Goal: Complete application form: Complete application form

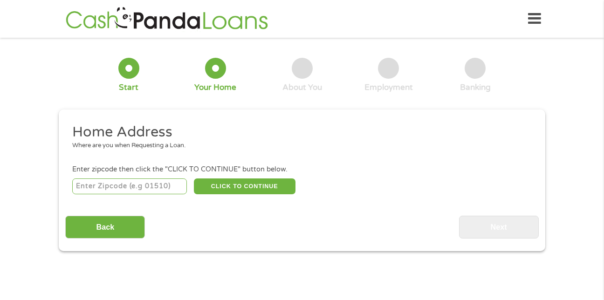
click at [151, 189] on input "number" at bounding box center [129, 187] width 115 height 16
type input "76119"
click at [387, 217] on div "Back Next" at bounding box center [301, 223] width 473 height 29
click at [256, 179] on button "CLICK TO CONTINUE" at bounding box center [245, 187] width 102 height 16
type input "76119"
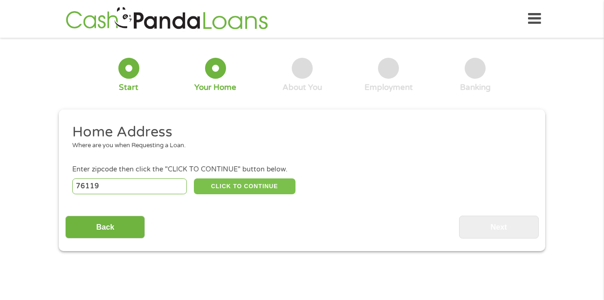
type input "[GEOGRAPHIC_DATA]"
select select "[US_STATE]"
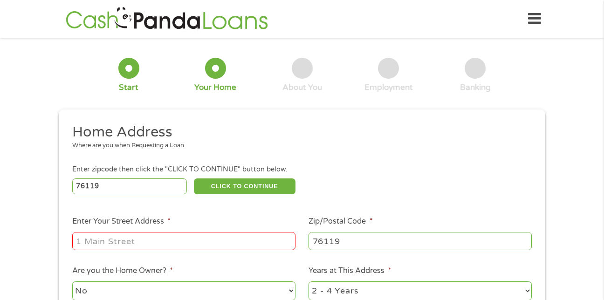
click at [184, 239] on input "Enter Your Street Address *" at bounding box center [183, 241] width 223 height 18
type input "[STREET_ADDRESS][PERSON_NAME]"
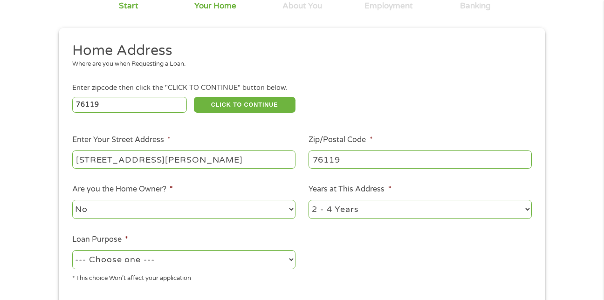
scroll to position [97, 0]
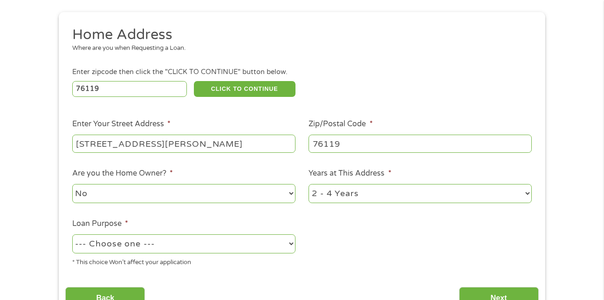
click at [526, 194] on select "1 Year or less 1 - 2 Years 2 - 4 Years Over 4 Years" at bounding box center [420, 193] width 223 height 19
select select "24months"
click at [309, 184] on select "1 Year or less 1 - 2 Years 2 - 4 Years Over 4 Years" at bounding box center [420, 193] width 223 height 19
click at [291, 244] on select "--- Choose one --- Pay Bills Debt Consolidation Home Improvement Major Purchase…" at bounding box center [183, 244] width 223 height 19
select select "other"
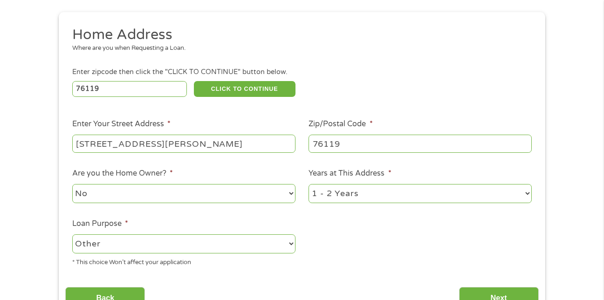
click at [72, 235] on select "--- Choose one --- Pay Bills Debt Consolidation Home Improvement Major Purchase…" at bounding box center [183, 244] width 223 height 19
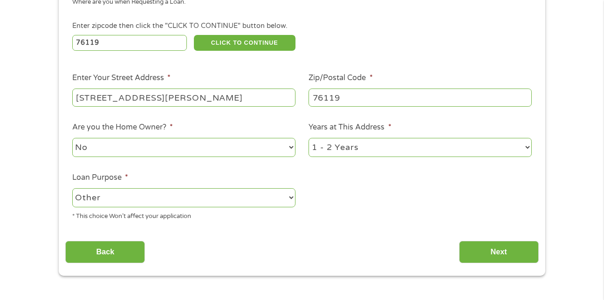
scroll to position [189, 0]
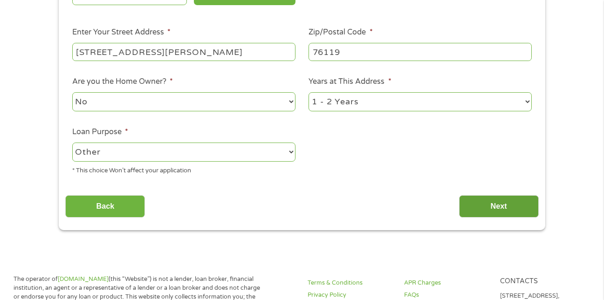
click at [510, 209] on input "Next" at bounding box center [499, 206] width 80 height 23
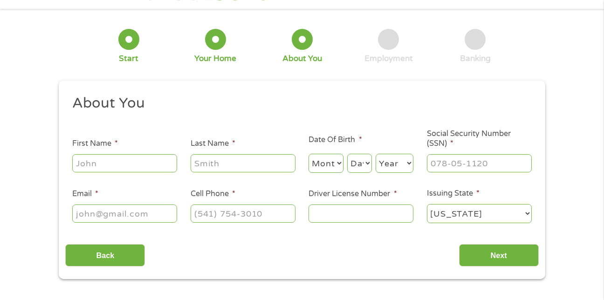
scroll to position [4, 4]
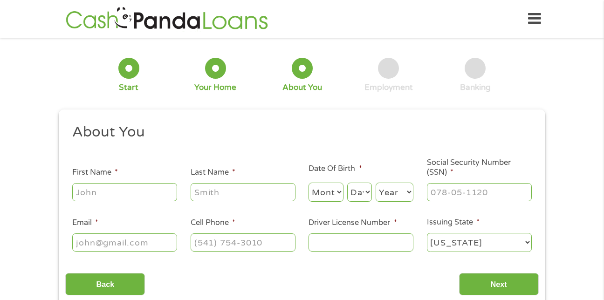
click at [151, 190] on input "First Name *" at bounding box center [124, 192] width 105 height 18
type input "[PERSON_NAME]"
type input "[EMAIL_ADDRESS][DOMAIN_NAME]"
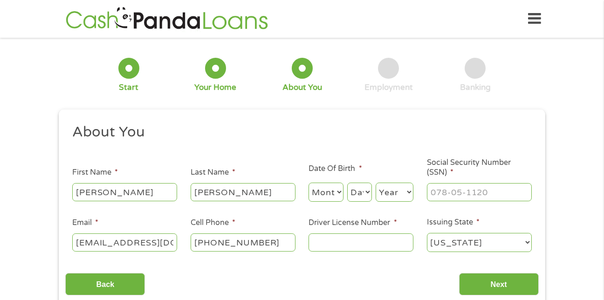
click at [262, 242] on input "[PHONE_NUMBER]" at bounding box center [243, 243] width 105 height 18
drag, startPoint x: 265, startPoint y: 246, endPoint x: 218, endPoint y: 252, distance: 47.5
click at [218, 252] on div "[PHONE_NUMBER]" at bounding box center [243, 242] width 105 height 21
type input "[PHONE_NUMBER]"
click at [324, 242] on input "Driver License Number *" at bounding box center [361, 243] width 105 height 18
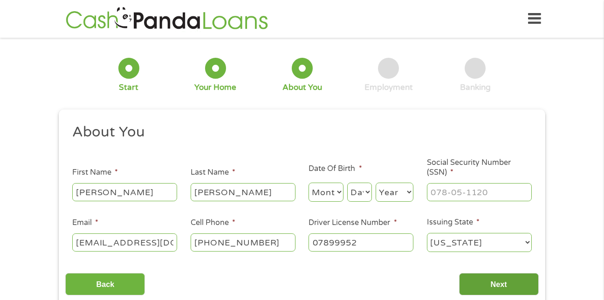
type input "07899952"
click at [491, 284] on input "Next" at bounding box center [499, 284] width 80 height 23
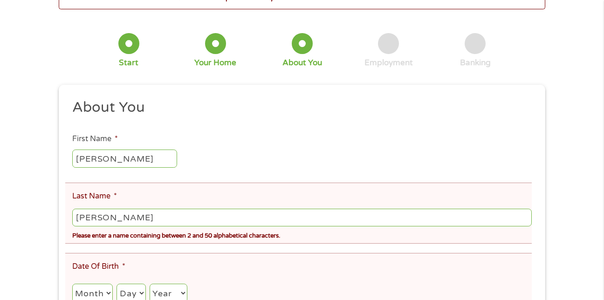
scroll to position [95, 0]
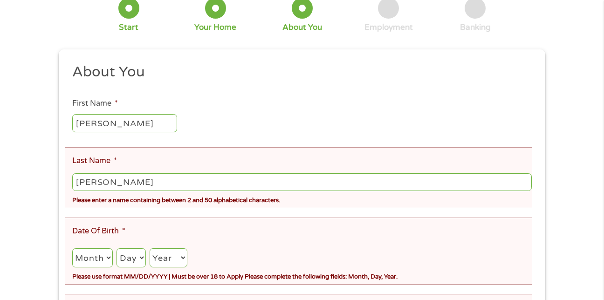
click at [100, 254] on select "Month 1 2 3 4 5 6 7 8 9 10 11 12" at bounding box center [92, 258] width 41 height 19
select select "5"
click at [72, 249] on select "Month 1 2 3 4 5 6 7 8 9 10 11 12" at bounding box center [92, 258] width 41 height 19
click at [144, 256] on select "Day 1 2 3 4 5 6 7 8 9 10 11 12 13 14 15 16 17 18 19 20 21 22 23 24 25 26 27 28 …" at bounding box center [131, 258] width 29 height 19
select select "22"
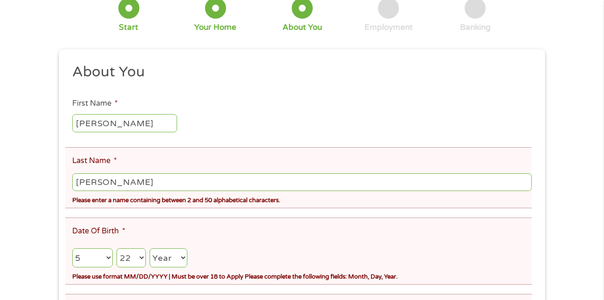
click at [121, 249] on select "Day 1 2 3 4 5 6 7 8 9 10 11 12 13 14 15 16 17 18 19 20 21 22 23 24 25 26 27 28 …" at bounding box center [131, 258] width 29 height 19
click at [182, 259] on select "Year [DATE] 2006 2005 2004 2003 2002 2001 2000 1999 1998 1997 1996 1995 1994 19…" at bounding box center [169, 258] width 38 height 19
select select "1965"
click at [157, 249] on select "Year [DATE] 2006 2005 2004 2003 2002 2001 2000 1999 1998 1997 1996 1995 1994 19…" at bounding box center [169, 258] width 38 height 19
click at [111, 257] on select "Month 1 2 3 4 5 6 7 8 9 10 11 12" at bounding box center [92, 258] width 41 height 19
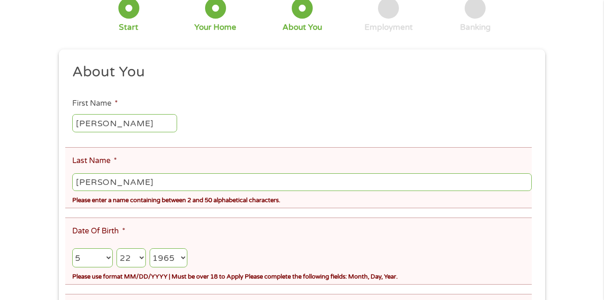
click at [111, 257] on select "Month 1 2 3 4 5 6 7 8 9 10 11 12" at bounding box center [92, 258] width 41 height 19
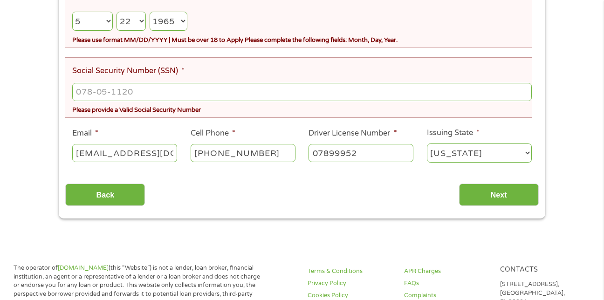
scroll to position [334, 0]
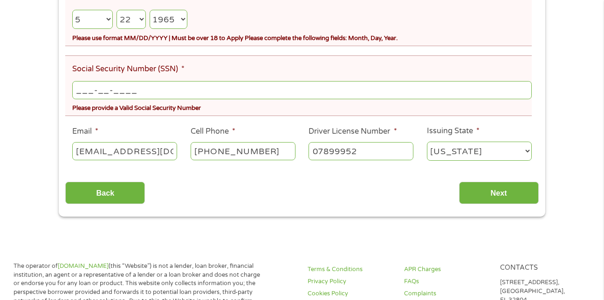
click at [165, 97] on input "___-__-____" at bounding box center [302, 90] width 460 height 18
type input "458-33-9658"
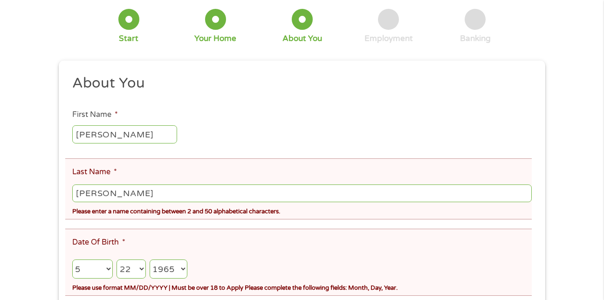
scroll to position [86, 0]
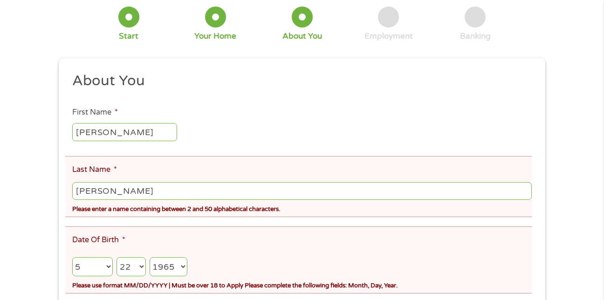
drag, startPoint x: 170, startPoint y: 193, endPoint x: -2, endPoint y: 161, distance: 175.4
type input "[PERSON_NAME]"
click at [321, 222] on ul "About You This field is hidden when viewing the form Title * --- Choose one ---…" at bounding box center [301, 244] width 473 height 345
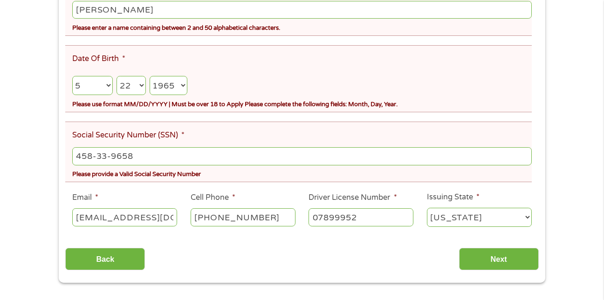
scroll to position [314, 0]
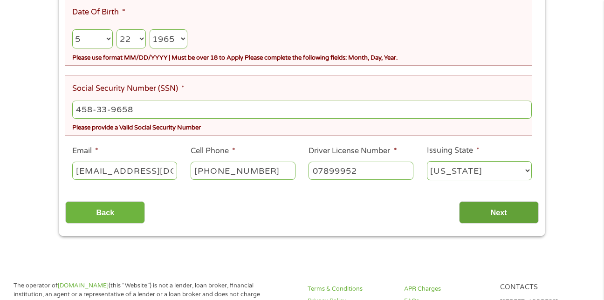
click at [499, 215] on input "Next" at bounding box center [499, 212] width 80 height 23
click at [498, 215] on input "Next" at bounding box center [499, 212] width 80 height 23
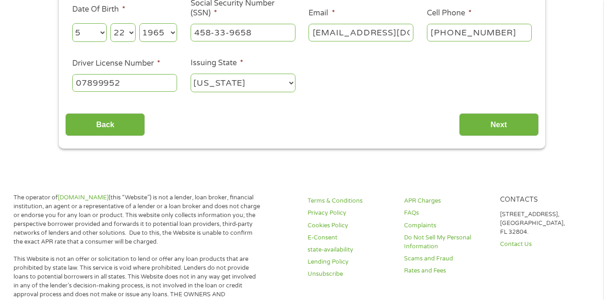
click at [498, 215] on div "Contacts [STREET_ADDRESS]. Contact Us" at bounding box center [543, 240] width 96 height 92
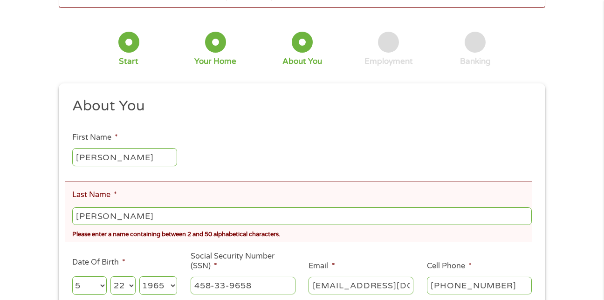
scroll to position [0, 0]
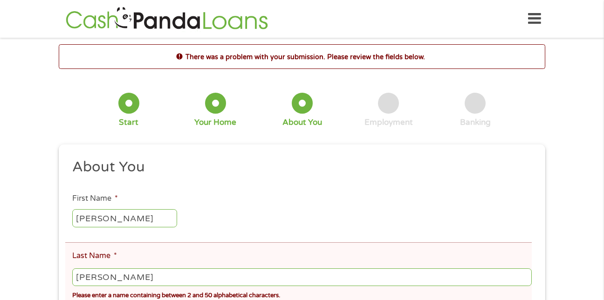
drag, startPoint x: 104, startPoint y: 277, endPoint x: 53, endPoint y: 268, distance: 51.5
click at [64, 265] on div "This field is hidden when viewing the form gclid This field is hidden when view…" at bounding box center [302, 304] width 487 height 319
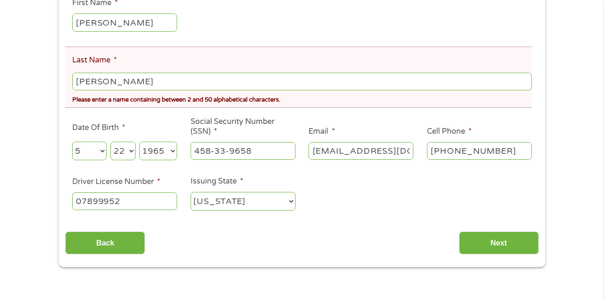
scroll to position [200, 0]
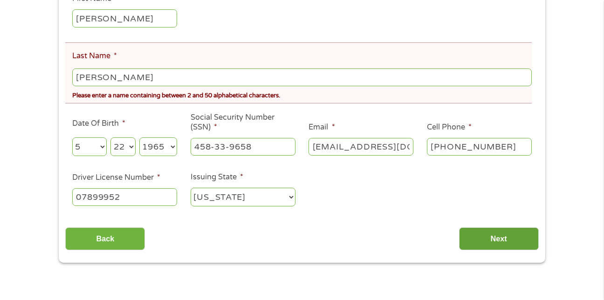
type input "[PERSON_NAME]"
click at [513, 237] on input "Next" at bounding box center [499, 239] width 80 height 23
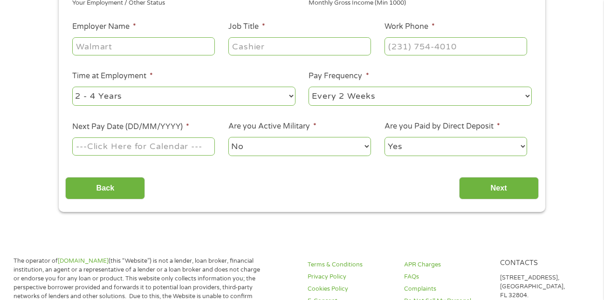
drag, startPoint x: 178, startPoint y: 71, endPoint x: 43, endPoint y: 60, distance: 135.2
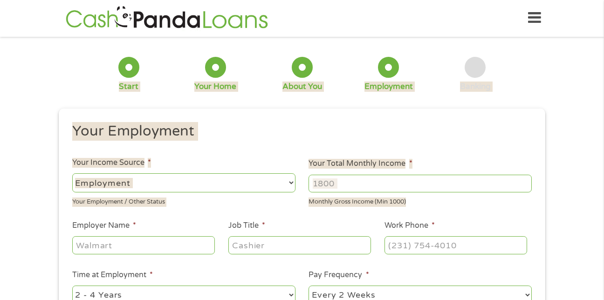
scroll to position [0, 0]
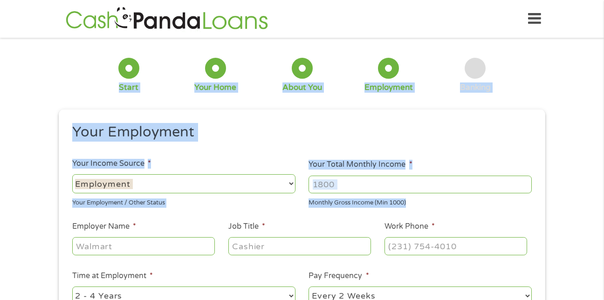
click at [541, 127] on div "This field is hidden when viewing the form gclid This field is hidden when view…" at bounding box center [302, 261] width 487 height 303
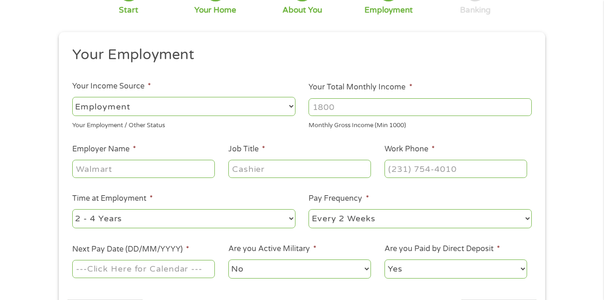
scroll to position [81, 0]
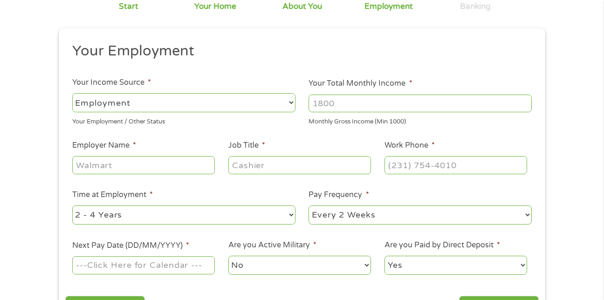
click at [292, 101] on select "--- Choose one --- Employment [DEMOGRAPHIC_DATA] Benefits" at bounding box center [183, 102] width 223 height 19
click at [292, 102] on select "--- Choose one --- Employment [DEMOGRAPHIC_DATA] Benefits" at bounding box center [183, 102] width 223 height 19
click at [391, 104] on input "Your Total Monthly Income *" at bounding box center [420, 104] width 223 height 18
drag, startPoint x: 381, startPoint y: 106, endPoint x: 311, endPoint y: 97, distance: 70.5
click at [311, 97] on input "Your Total Monthly Income *" at bounding box center [420, 104] width 223 height 18
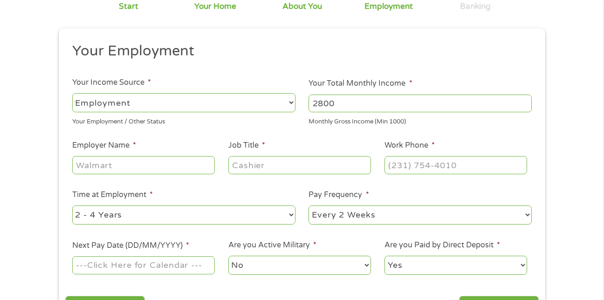
type input "2800"
click at [158, 171] on input "Employer Name *" at bounding box center [143, 165] width 143 height 18
type input "[GEOGRAPHIC_DATA]"
click at [267, 172] on input "Job Title *" at bounding box center [300, 165] width 143 height 18
type input "CNA"
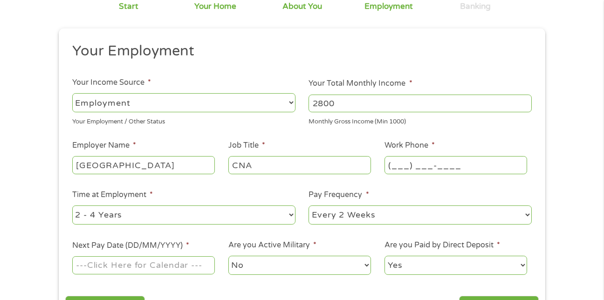
click at [404, 172] on input "(___) ___-____" at bounding box center [456, 165] width 143 height 18
type input "[PHONE_NUMBER]"
click at [183, 207] on select "--- Choose one --- 1 Year or less 1 - 2 Years 2 - 4 Years Over 4 Years" at bounding box center [183, 215] width 223 height 19
select select "12months"
click at [72, 206] on select "--- Choose one --- 1 Year or less 1 - 2 Years 2 - 4 Years Over 4 Years" at bounding box center [183, 215] width 223 height 19
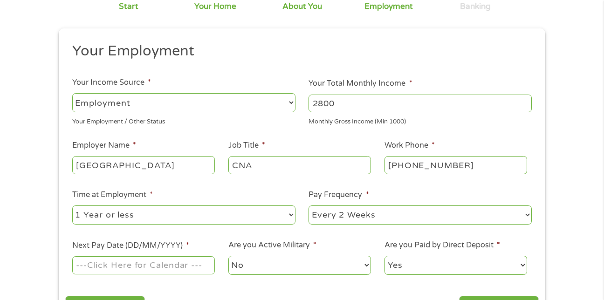
click at [527, 215] on select "--- Choose one --- Every 2 Weeks Every Week Monthly Semi-Monthly" at bounding box center [420, 215] width 223 height 19
select select "semimonthly"
click at [309, 206] on select "--- Choose one --- Every 2 Weeks Every Week Monthly Semi-Monthly" at bounding box center [420, 215] width 223 height 19
click at [211, 270] on input "Next Pay Date (DD/MM/YYYY) *" at bounding box center [143, 266] width 143 height 18
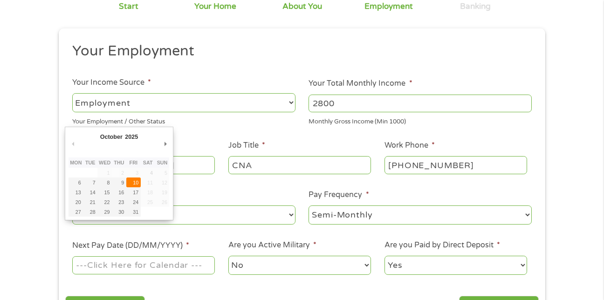
type input "[DATE]"
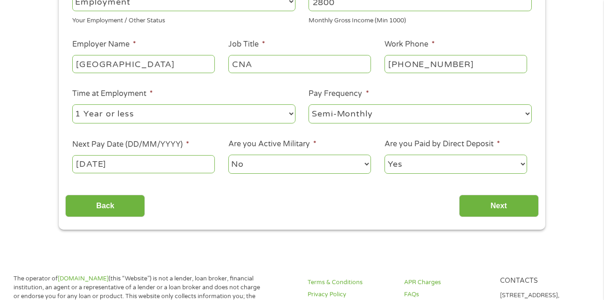
scroll to position [242, 0]
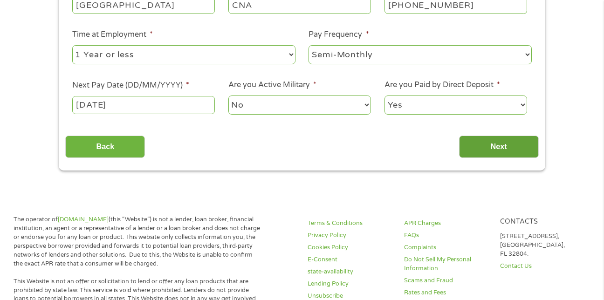
click at [505, 146] on input "Next" at bounding box center [499, 147] width 80 height 23
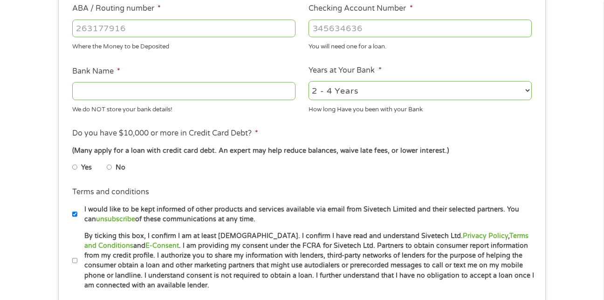
scroll to position [287, 0]
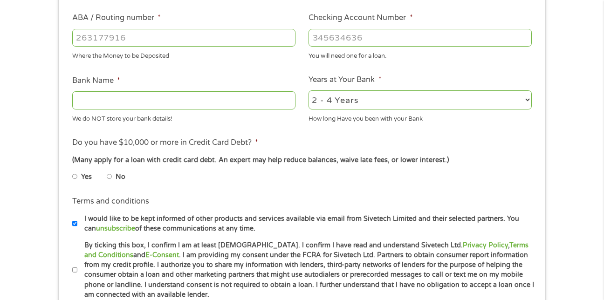
click at [200, 35] on input "ABA / Routing number *" at bounding box center [183, 38] width 223 height 18
type input "073972181"
type input "METABANK"
type input "073972181"
click at [328, 39] on input "Checking Account Number *" at bounding box center [420, 38] width 223 height 18
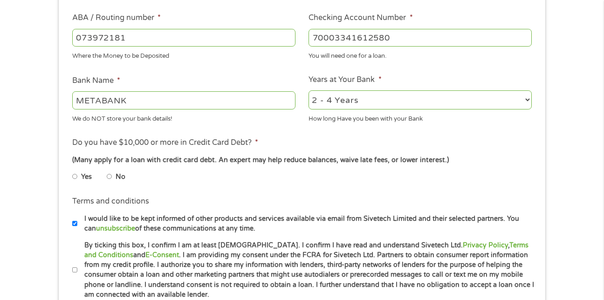
type input "70003341612580"
click at [528, 99] on select "2 - 4 Years 6 - 12 Months 1 - 2 Years Over 4 Years" at bounding box center [420, 99] width 223 height 19
click at [309, 90] on select "2 - 4 Years 6 - 12 Months 1 - 2 Years Over 4 Years" at bounding box center [420, 99] width 223 height 19
click at [112, 178] on input "No" at bounding box center [110, 176] width 6 height 15
radio input "true"
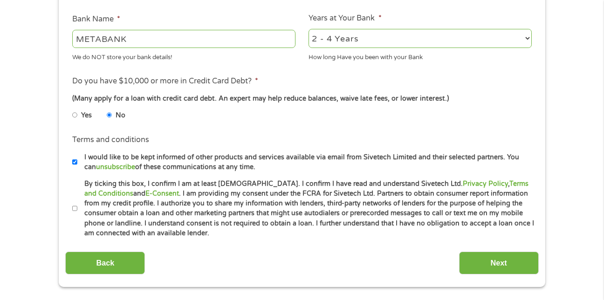
scroll to position [386, 0]
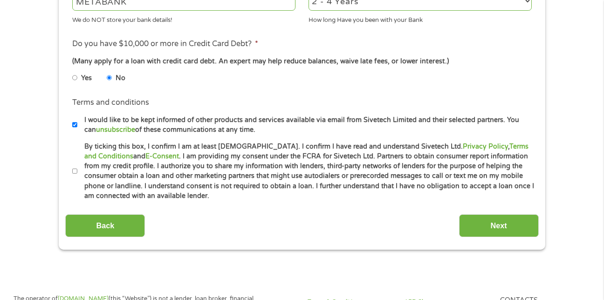
click at [75, 173] on input "By ticking this box, I confirm I am at least [DEMOGRAPHIC_DATA]. I confirm I ha…" at bounding box center [75, 171] width 6 height 15
checkbox input "true"
click at [493, 225] on input "Next" at bounding box center [499, 226] width 80 height 23
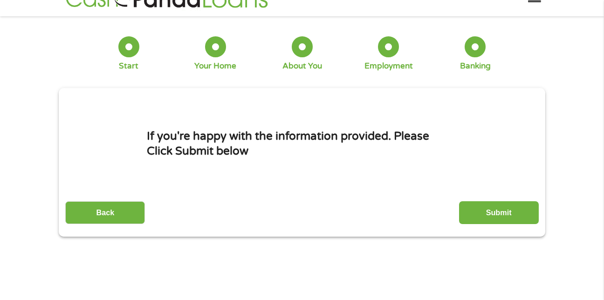
scroll to position [0, 0]
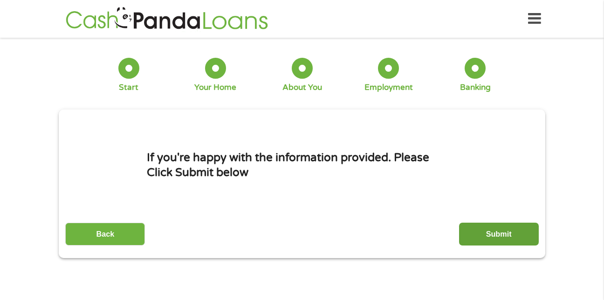
click at [498, 230] on input "Submit" at bounding box center [499, 234] width 80 height 23
